Goal: Navigation & Orientation: Find specific page/section

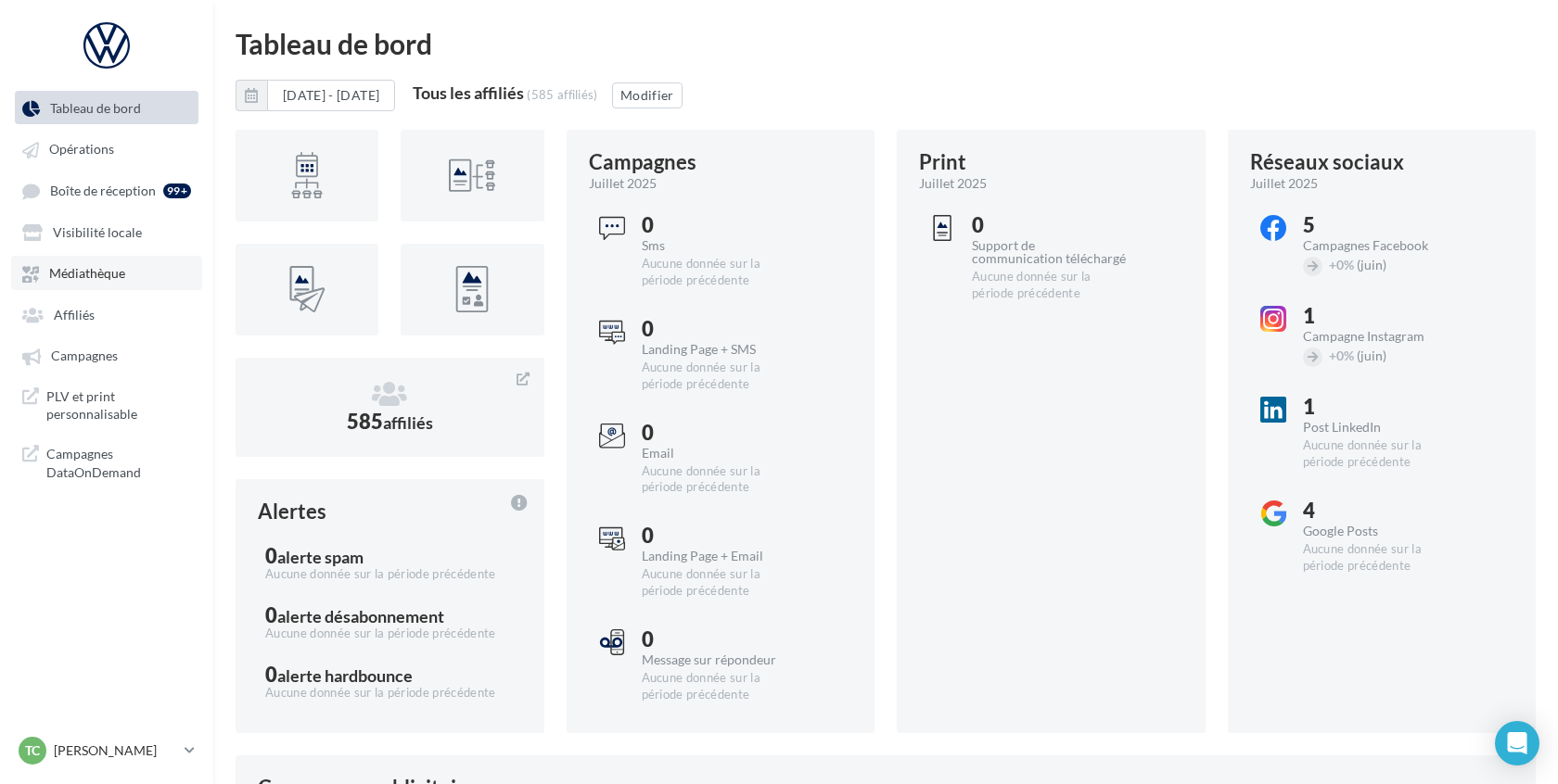
click at [75, 261] on link "Médiathèque" at bounding box center [106, 273] width 191 height 34
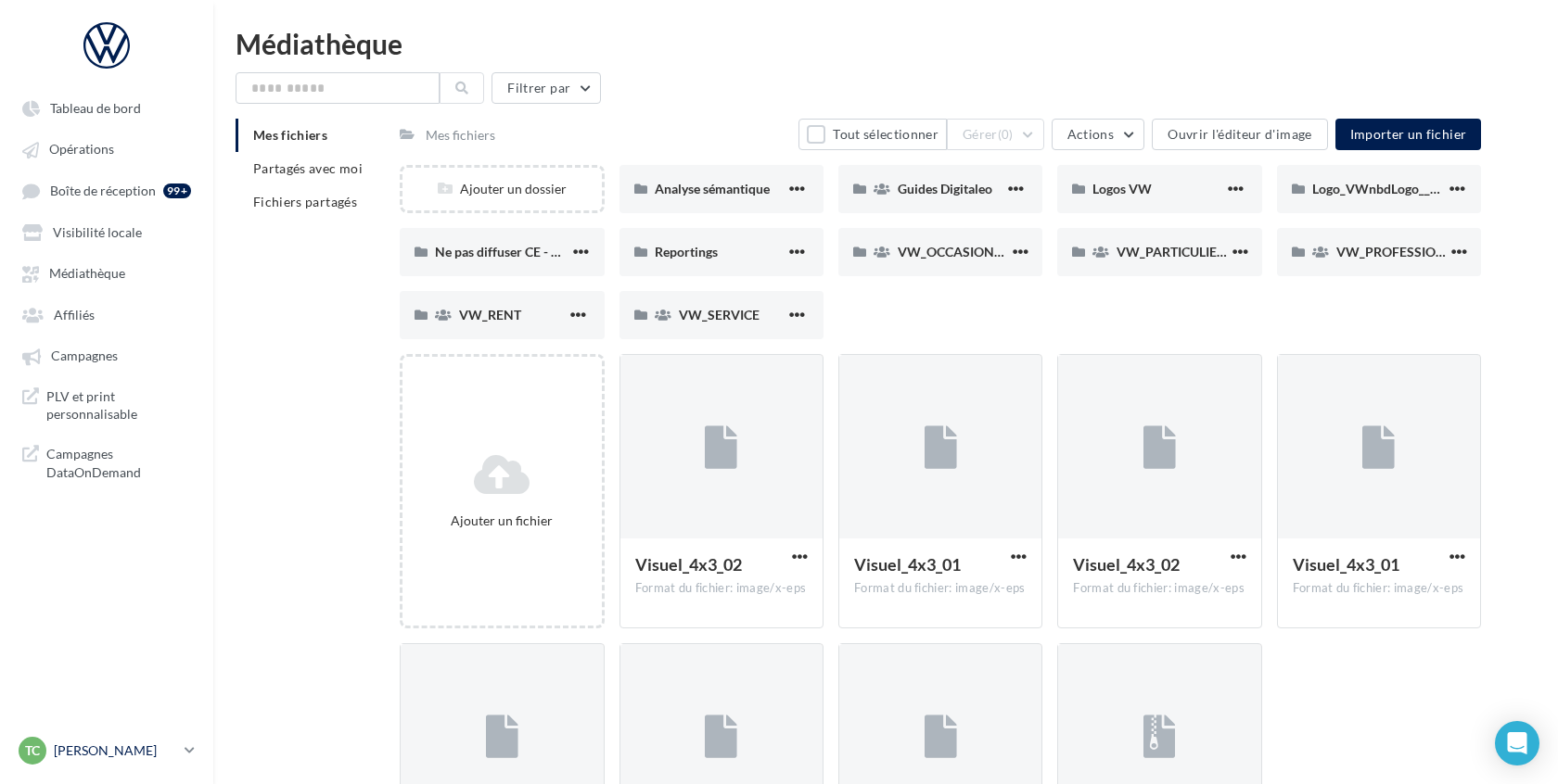
click at [94, 753] on p "[PERSON_NAME]" at bounding box center [115, 751] width 123 height 19
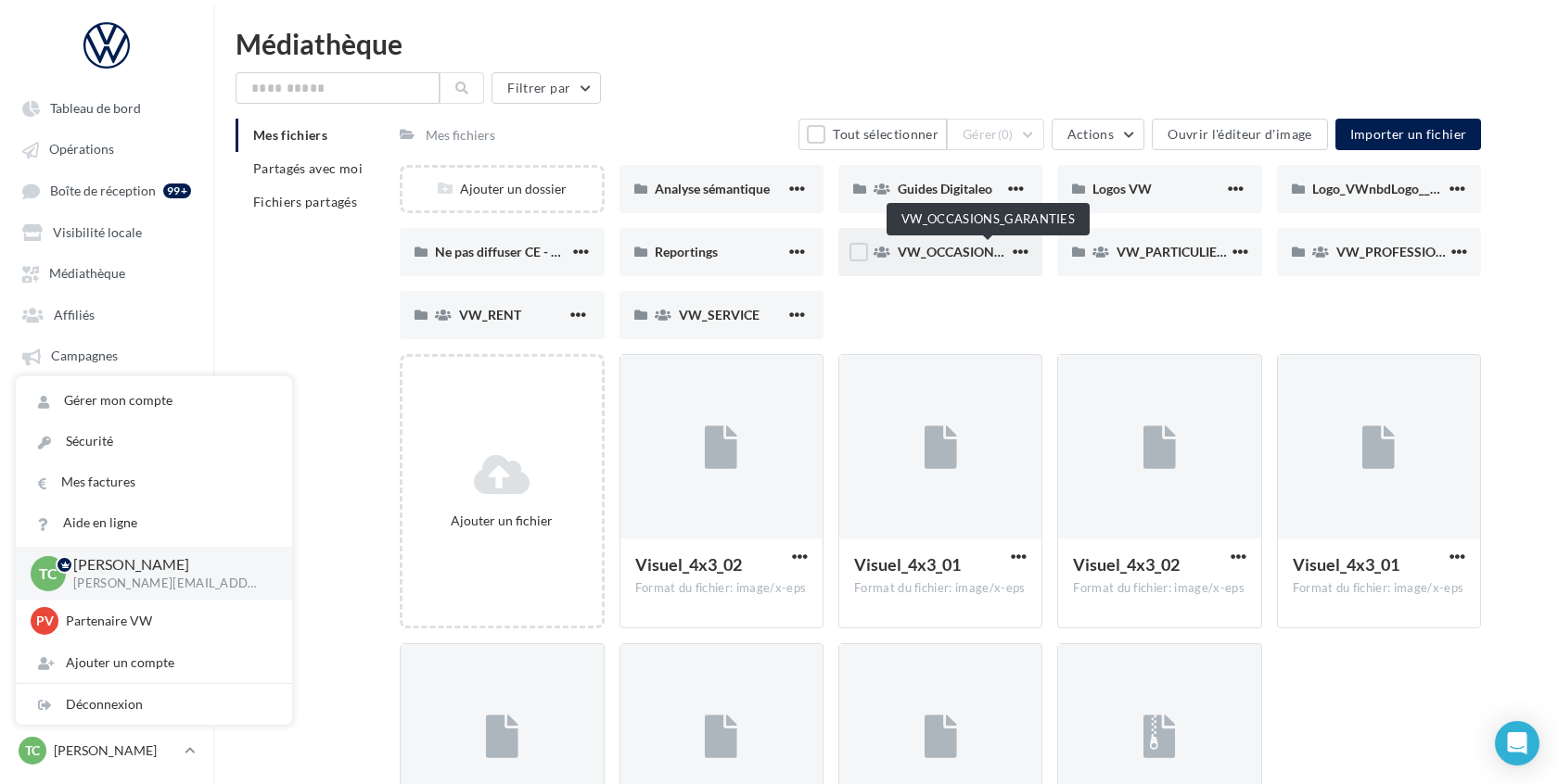
click at [964, 254] on span "VW_OCCASIONS_GARANTIES" at bounding box center [989, 252] width 182 height 16
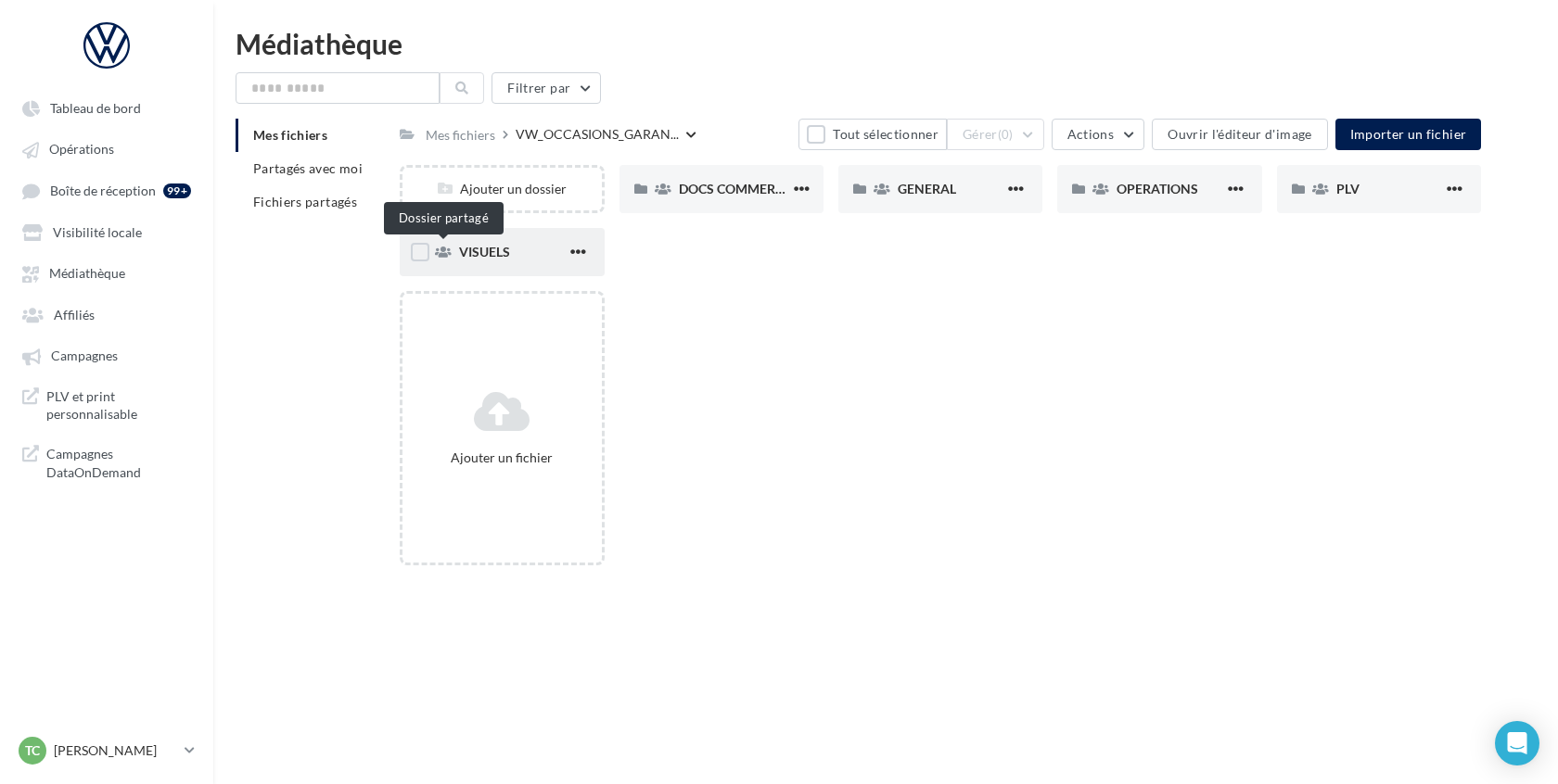
click at [441, 248] on icon at bounding box center [443, 253] width 17 height 13
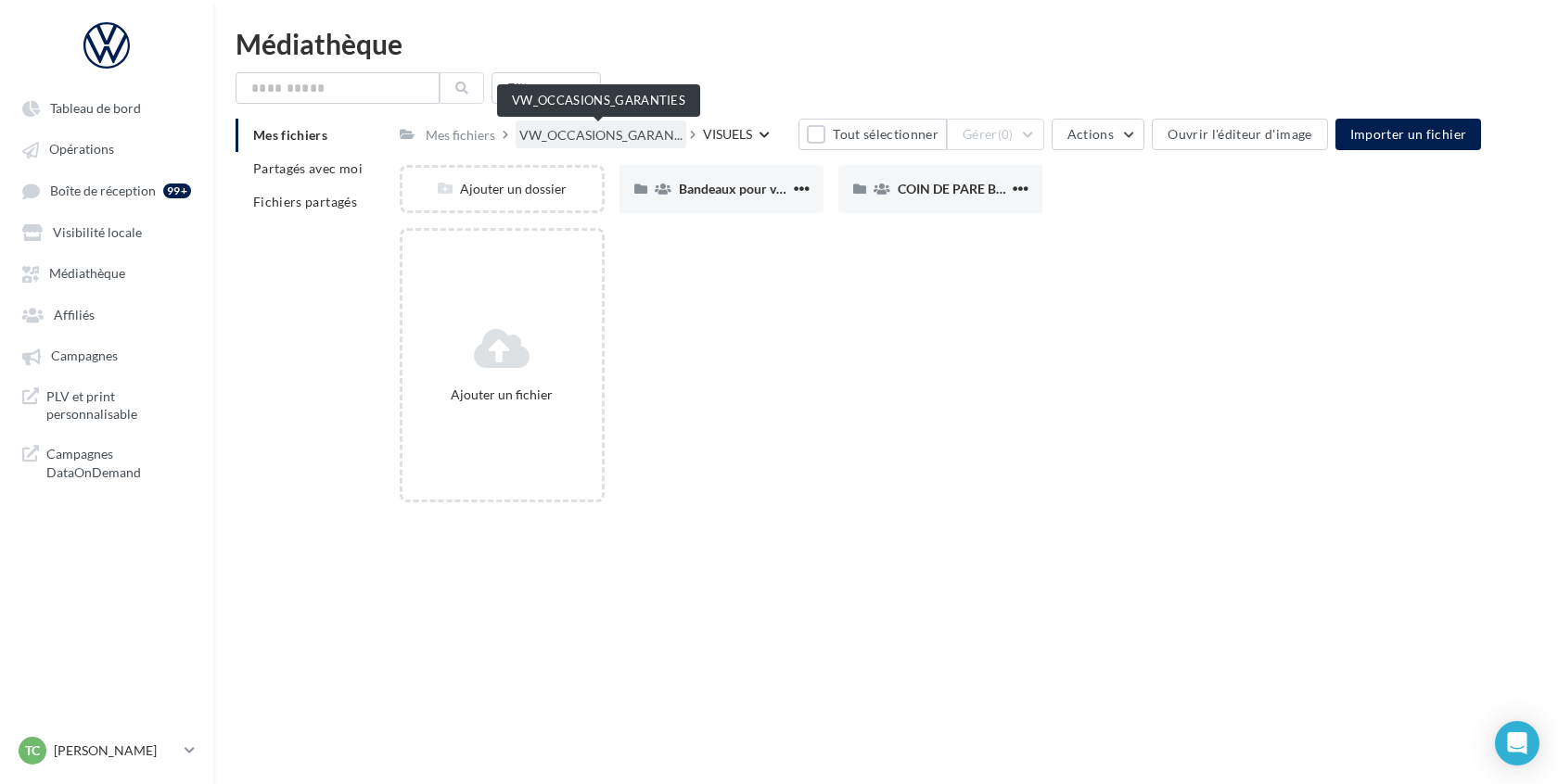
click at [647, 140] on span "VW_OCCASIONS_GARAN..." at bounding box center [601, 135] width 163 height 19
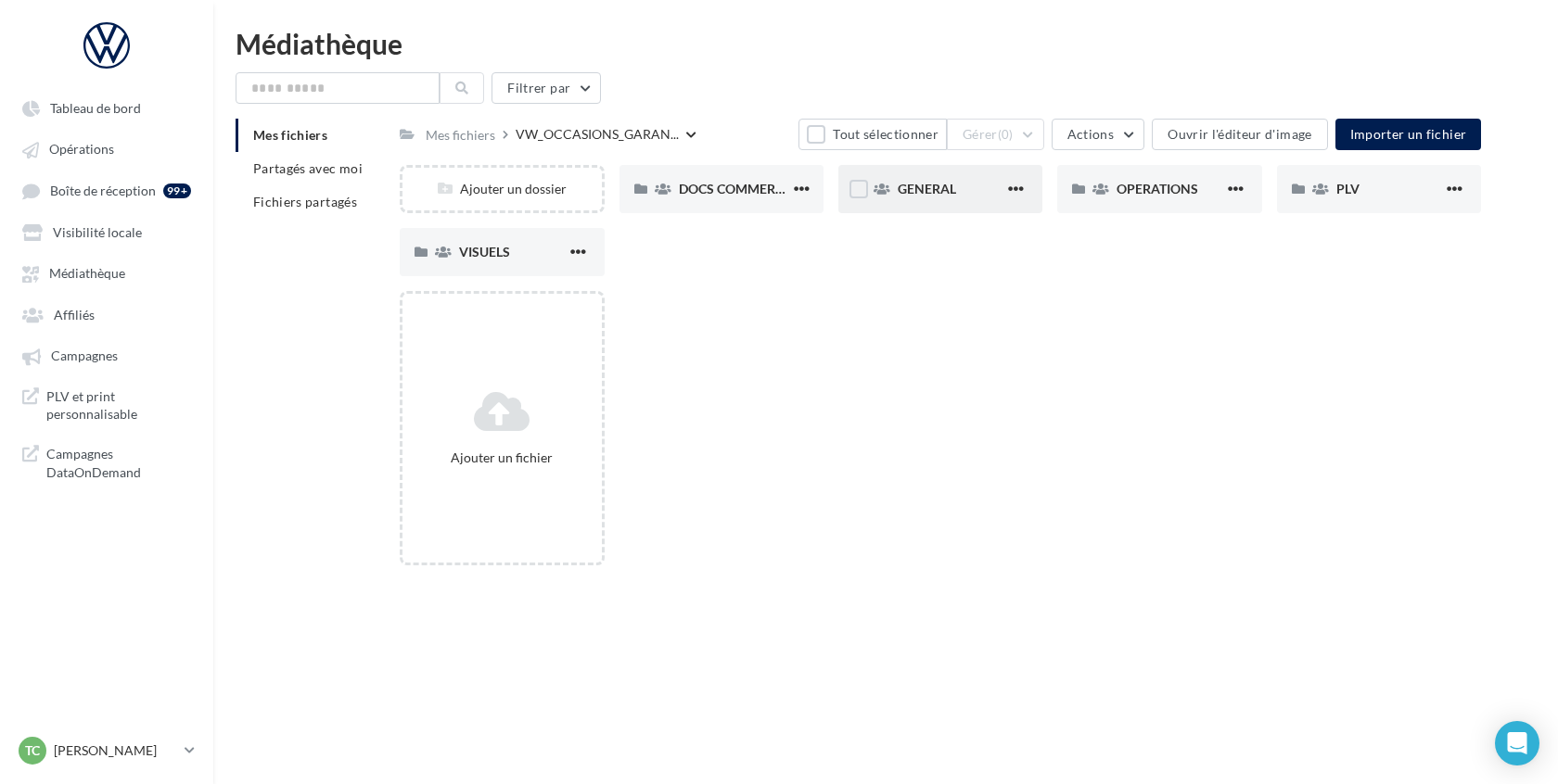
click at [941, 200] on div "GENERAL" at bounding box center [940, 189] width 204 height 48
click at [764, 188] on div "Charte VO" at bounding box center [733, 190] width 107 height 19
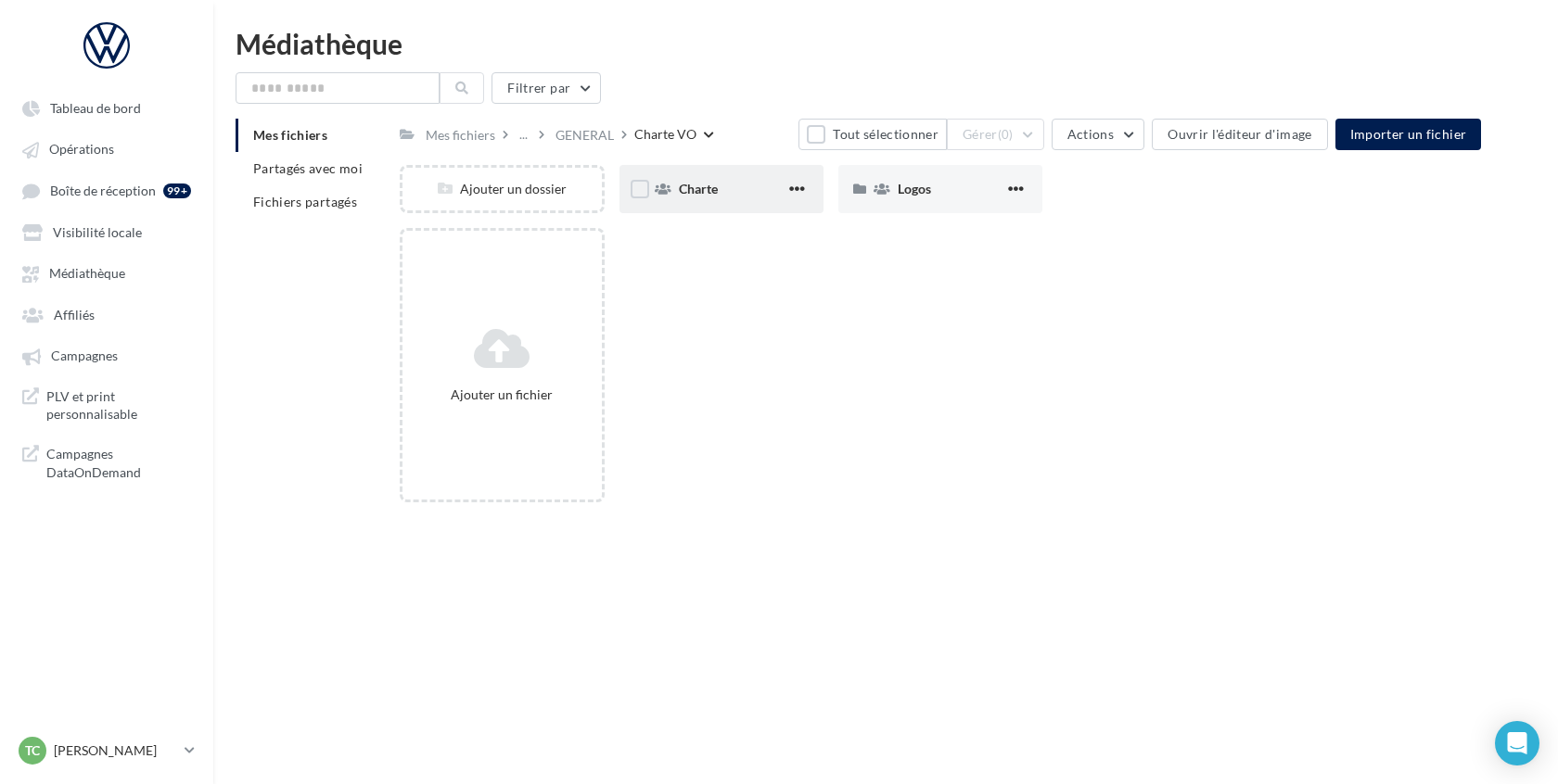
click at [742, 186] on div "Charte" at bounding box center [733, 190] width 107 height 19
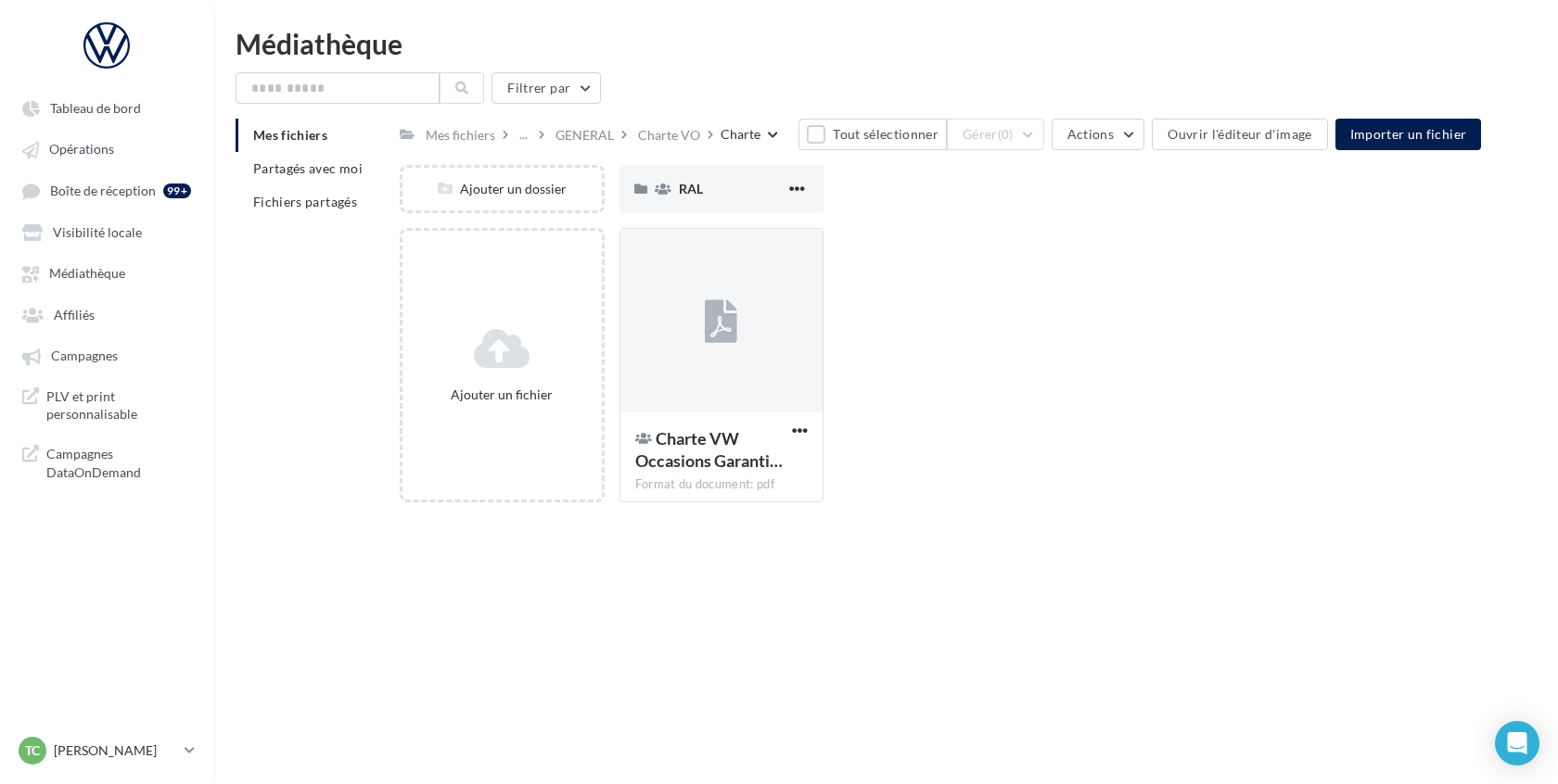
click at [737, 216] on div "Ajouter un dossier RAL RAL" at bounding box center [948, 196] width 1096 height 63
click at [733, 203] on div "RAL" at bounding box center [721, 189] width 204 height 48
click at [726, 322] on icon at bounding box center [720, 321] width 33 height 42
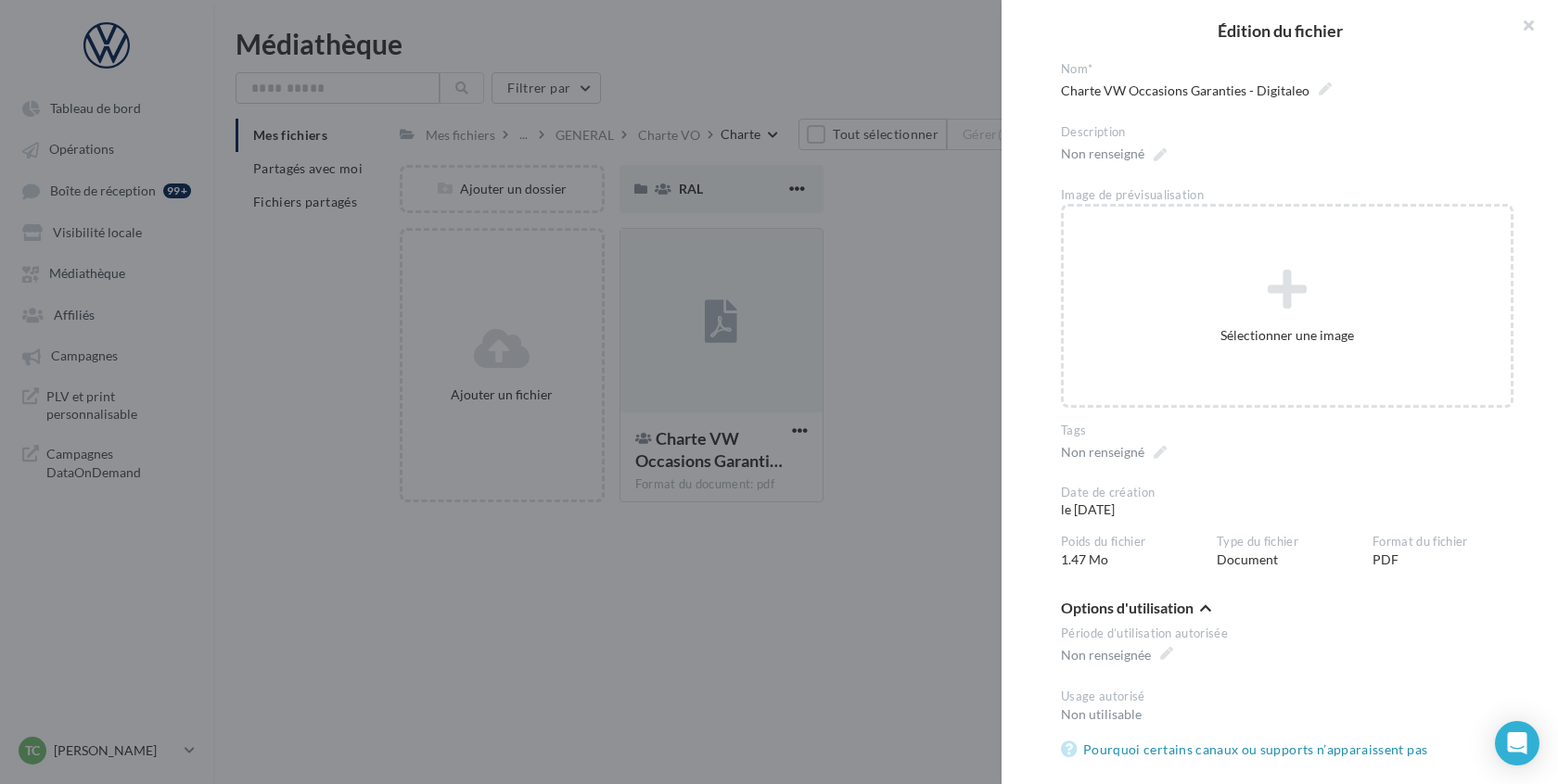
click at [899, 354] on div at bounding box center [779, 392] width 1558 height 784
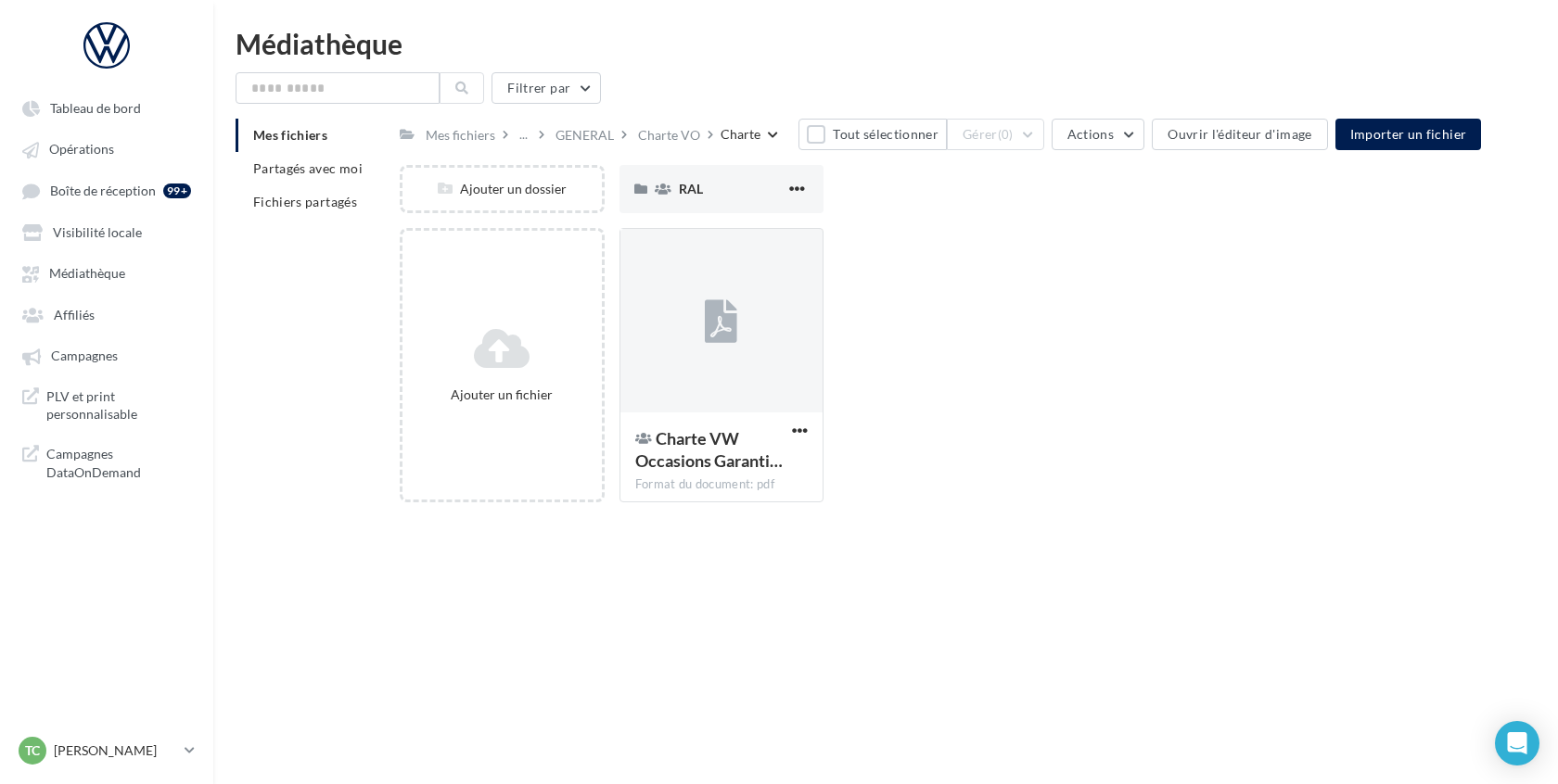
scroll to position [1, 0]
click at [660, 144] on div "Charte VO" at bounding box center [669, 132] width 69 height 27
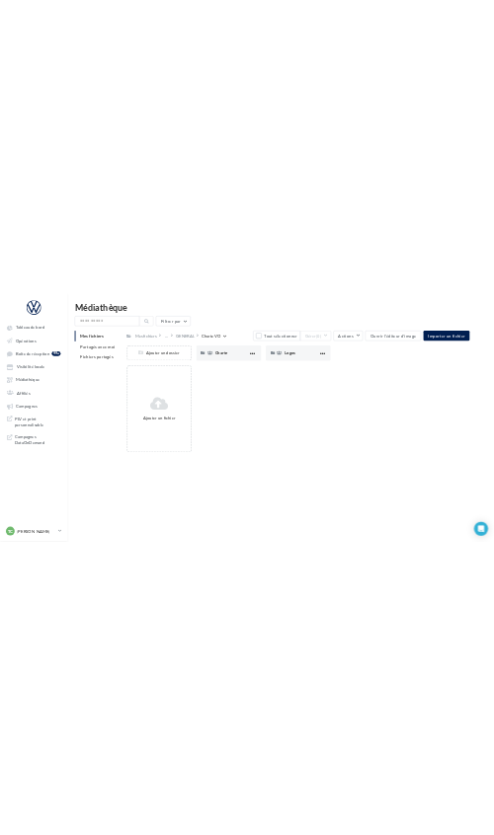
scroll to position [8, 0]
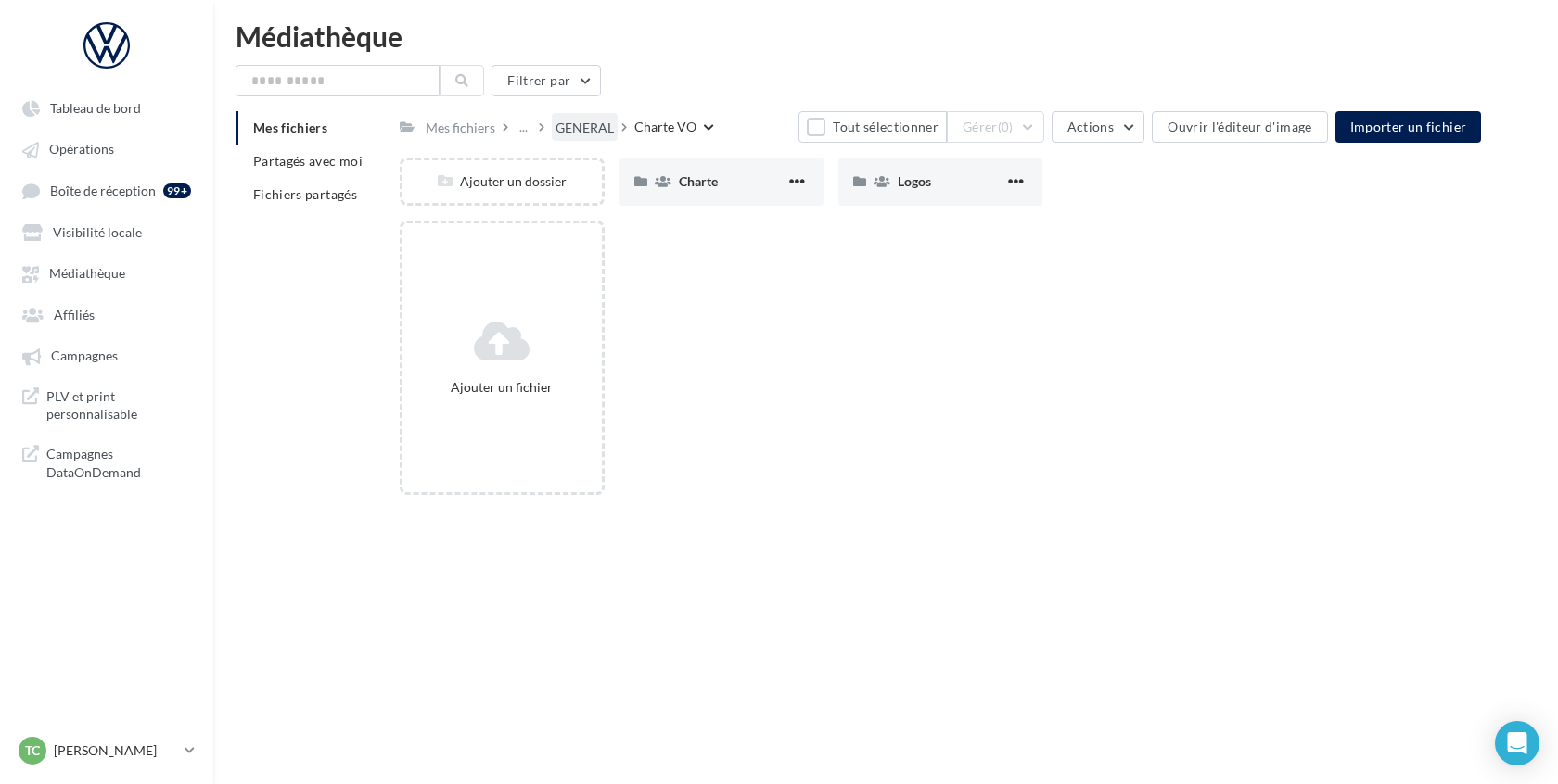
click at [592, 115] on div "GENERAL" at bounding box center [584, 126] width 66 height 27
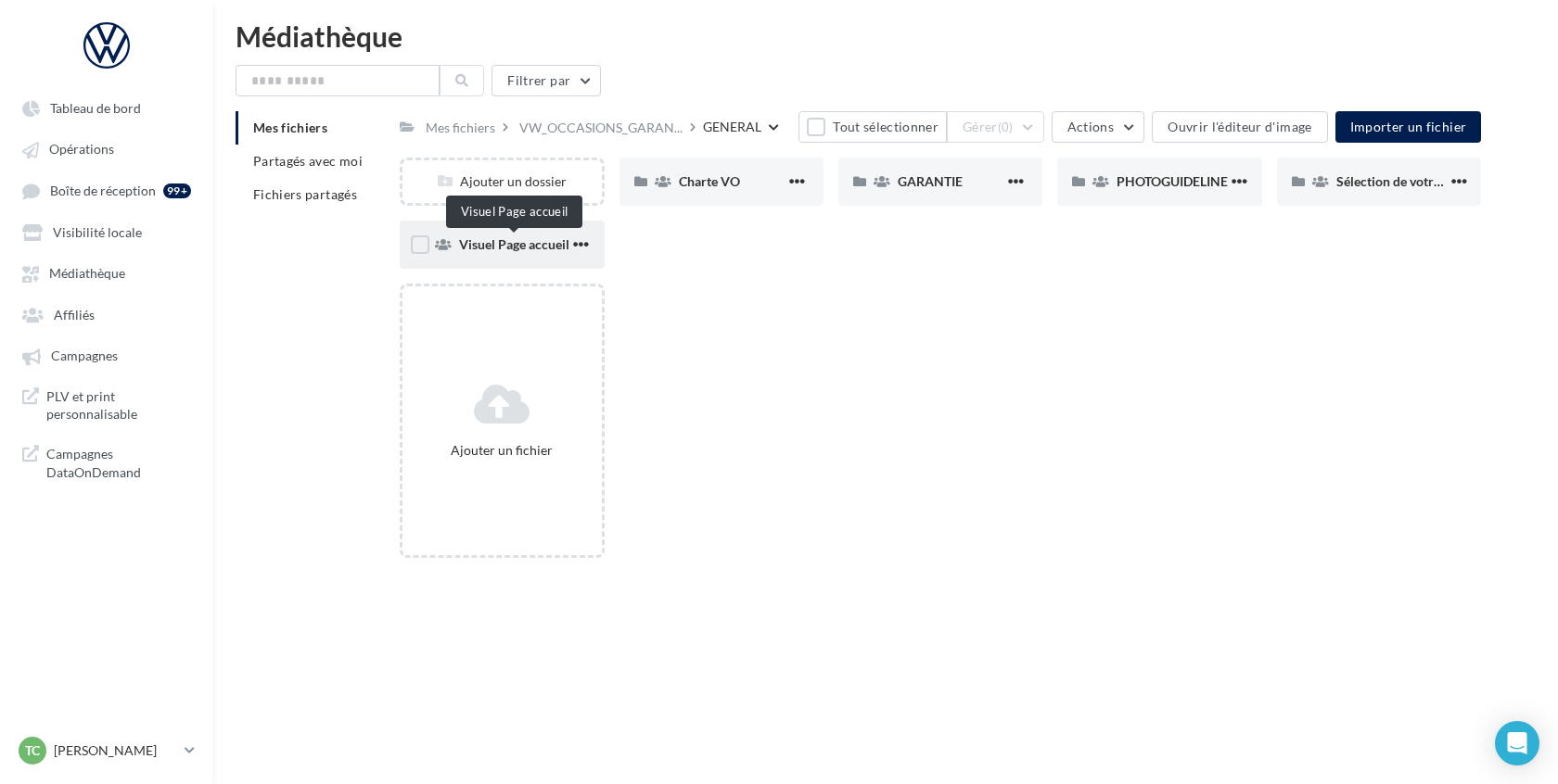
click at [489, 242] on span "Visuel Page accueil" at bounding box center [514, 244] width 110 height 16
